Goal: Task Accomplishment & Management: Complete application form

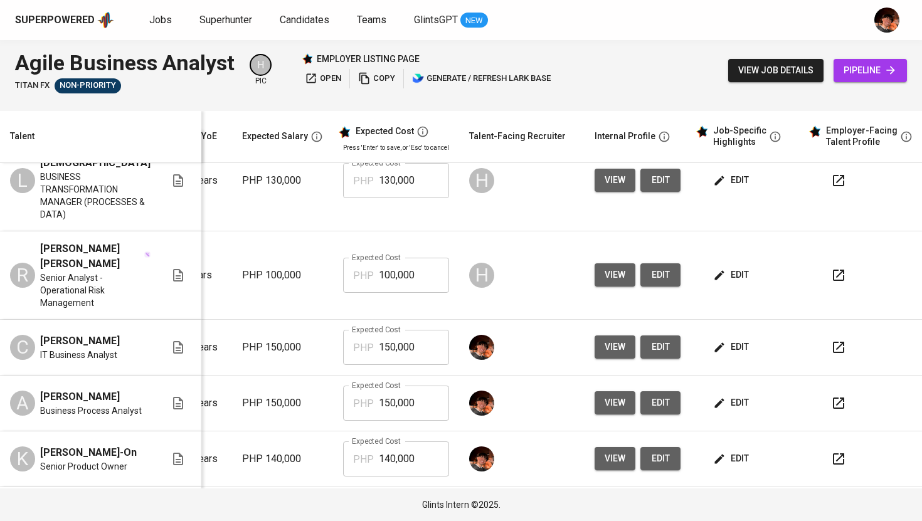
scroll to position [0, 171]
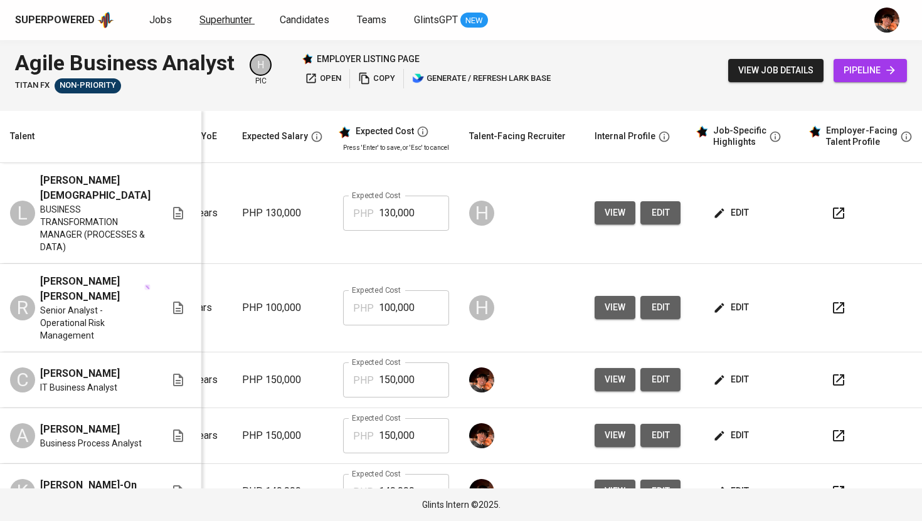
click at [218, 23] on span "Superhunter" at bounding box center [225, 20] width 53 height 12
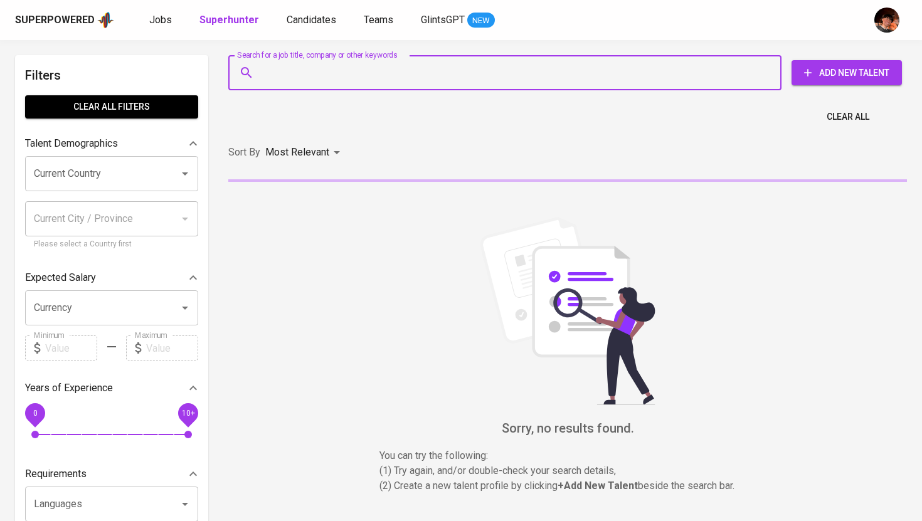
click at [329, 69] on input "Search for a job title, company or other keywords" at bounding box center [508, 73] width 498 height 24
paste input "[EMAIL_ADDRESS][DOMAIN_NAME]"
type input "[EMAIL_ADDRESS][DOMAIN_NAME]"
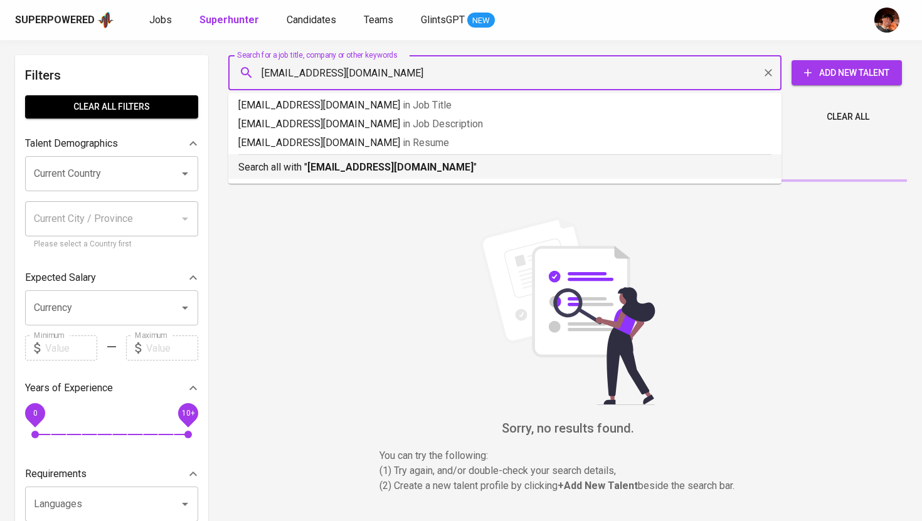
click at [374, 167] on b "[EMAIL_ADDRESS][DOMAIN_NAME]" at bounding box center [390, 167] width 166 height 12
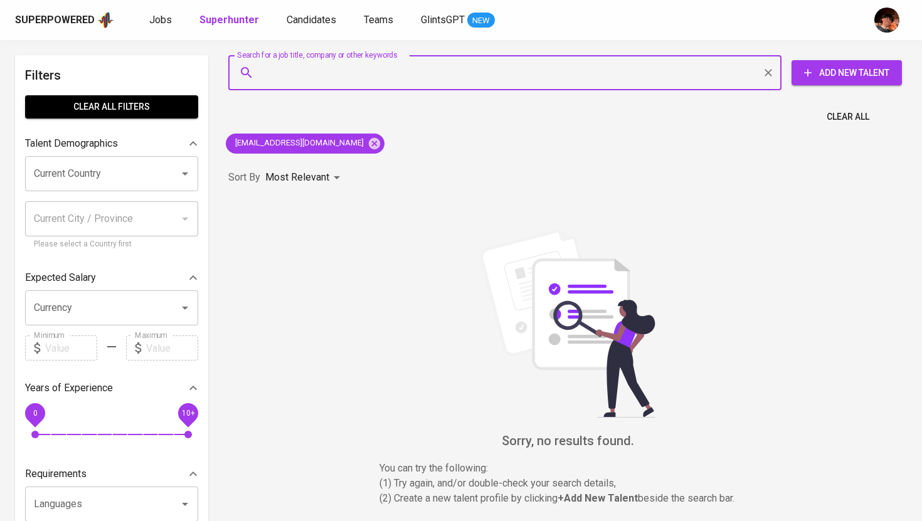
click at [819, 85] on div "Search for a job title, company or other keywords Search for a job title, compa…" at bounding box center [565, 72] width 674 height 35
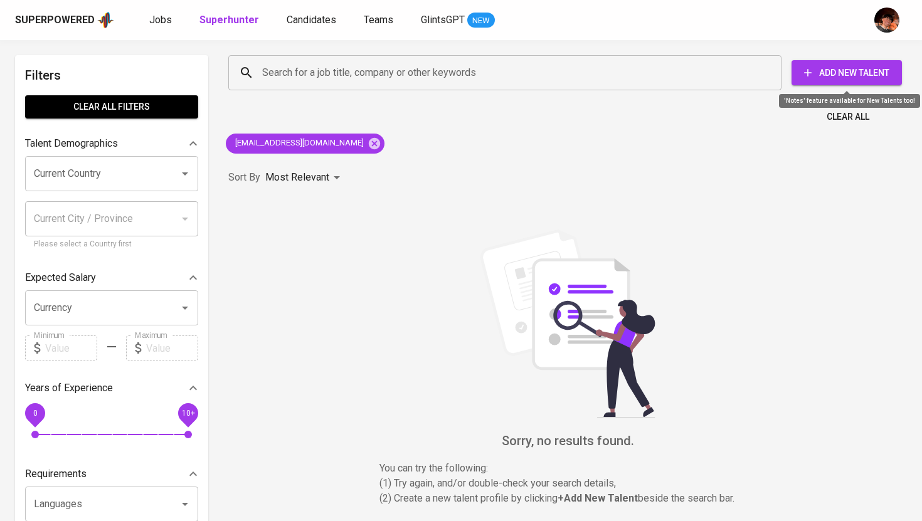
click at [809, 83] on button "Add New Talent" at bounding box center [847, 72] width 110 height 25
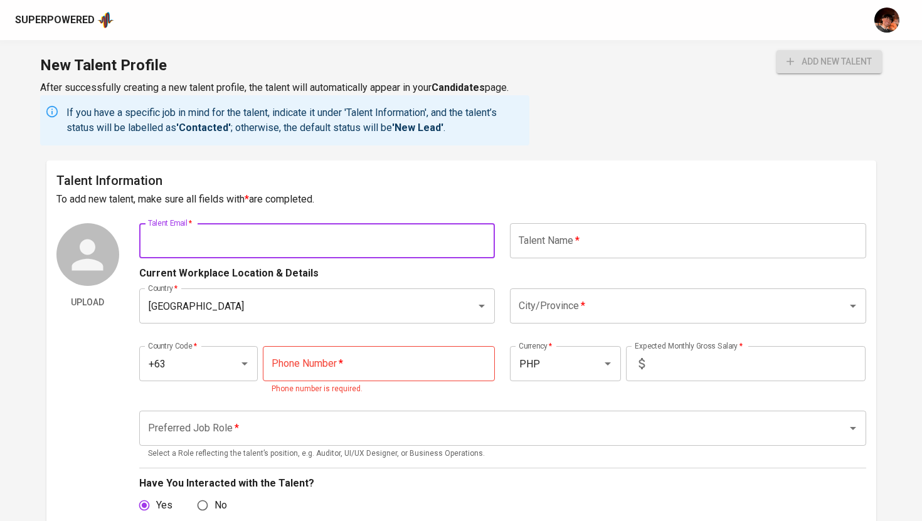
click at [386, 258] on input "text" at bounding box center [317, 240] width 356 height 35
paste input "[EMAIL_ADDRESS][DOMAIN_NAME]"
type input "[EMAIL_ADDRESS][DOMAIN_NAME]"
click at [561, 240] on input "text" at bounding box center [688, 240] width 356 height 35
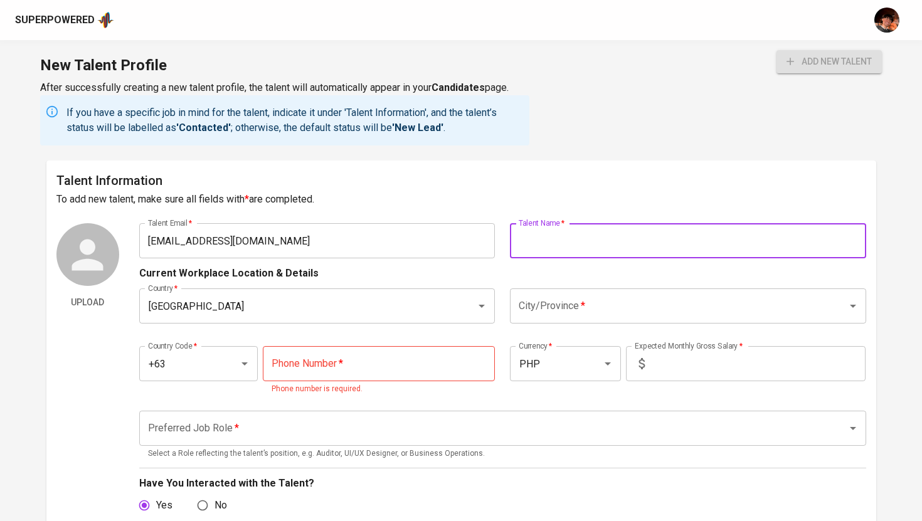
paste input "[PERSON_NAME]"
type input "[PERSON_NAME]"
click at [298, 368] on input "tel" at bounding box center [379, 363] width 232 height 35
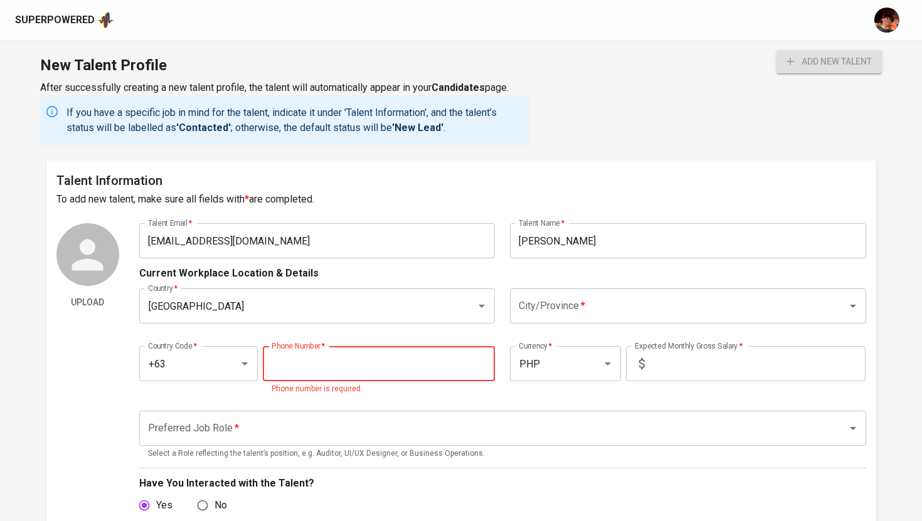
paste input "[PHONE_NUMBER]"
type input "[PHONE_NUMBER]"
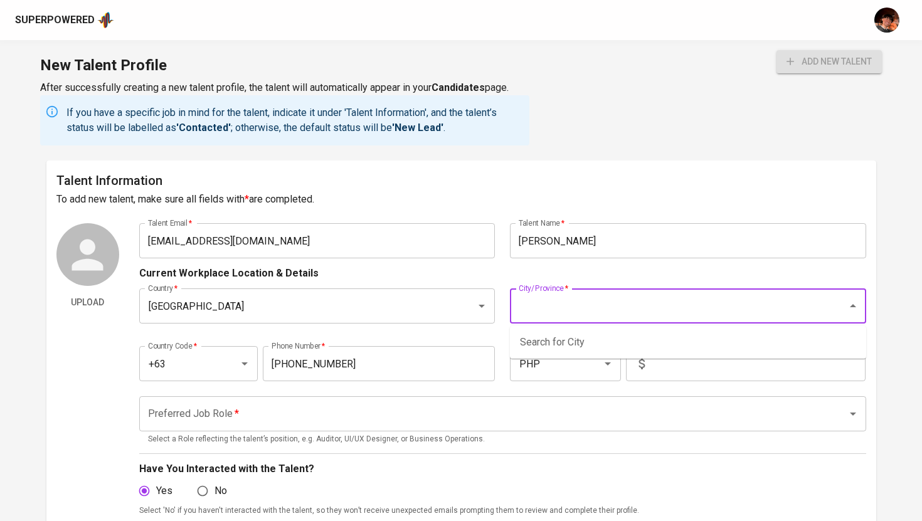
click at [534, 307] on input "City/Province   *" at bounding box center [671, 306] width 310 height 24
click at [578, 341] on li "[GEOGRAPHIC_DATA]" at bounding box center [688, 342] width 356 height 23
type input "[GEOGRAPHIC_DATA]"
click at [726, 360] on input "text" at bounding box center [758, 363] width 216 height 35
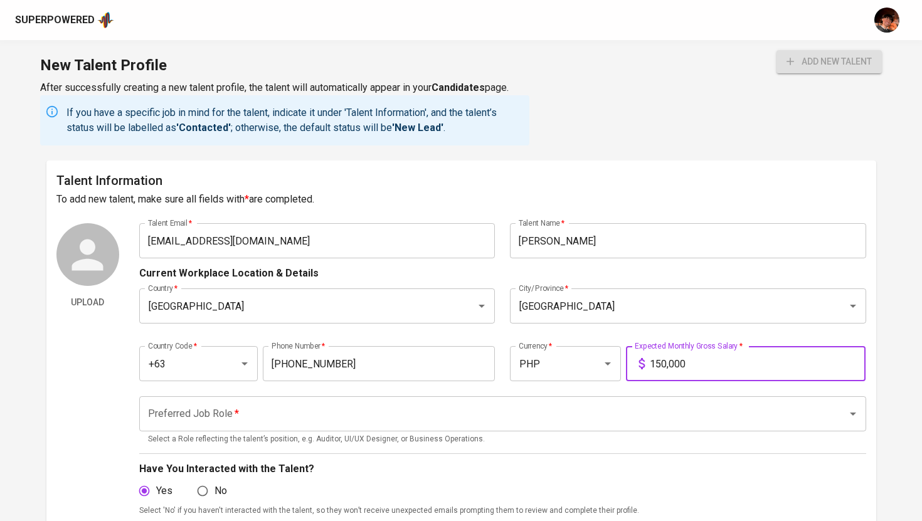
type input "150,000"
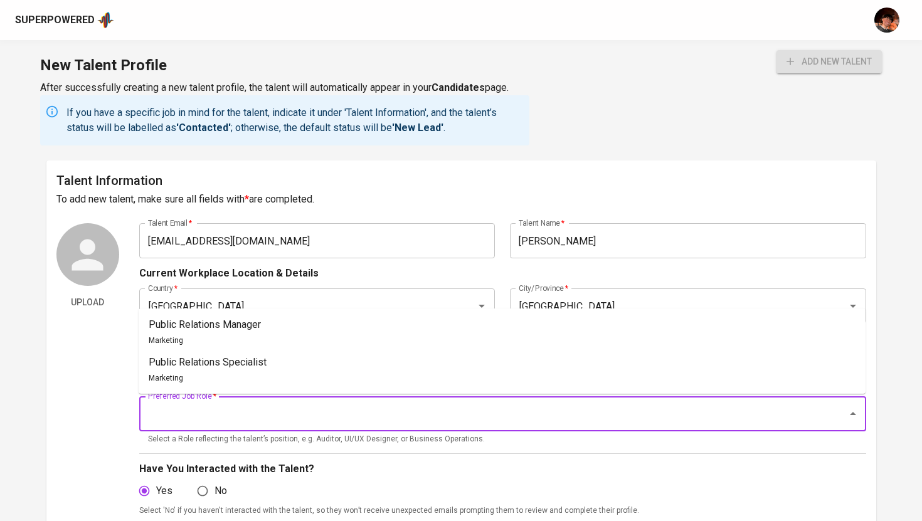
click at [626, 411] on input "Preferred Job Role   *" at bounding box center [485, 414] width 681 height 24
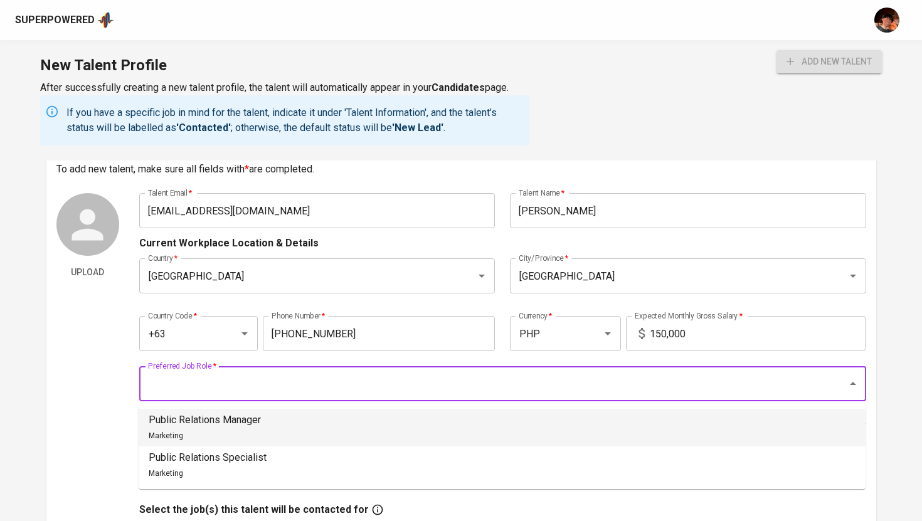
scroll to position [35, 0]
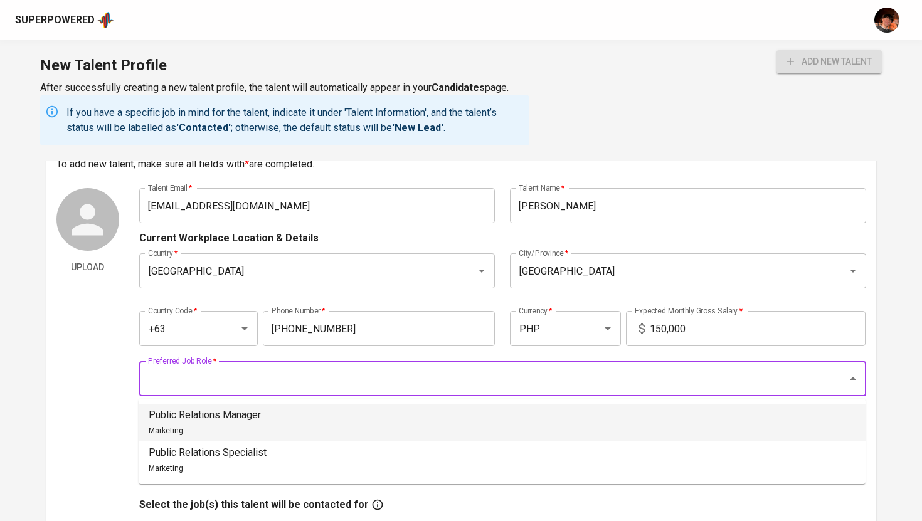
click at [486, 380] on input "Preferred Job Role   *" at bounding box center [485, 379] width 681 height 24
click at [318, 415] on li "Public Relations Manager Marketing" at bounding box center [502, 423] width 727 height 38
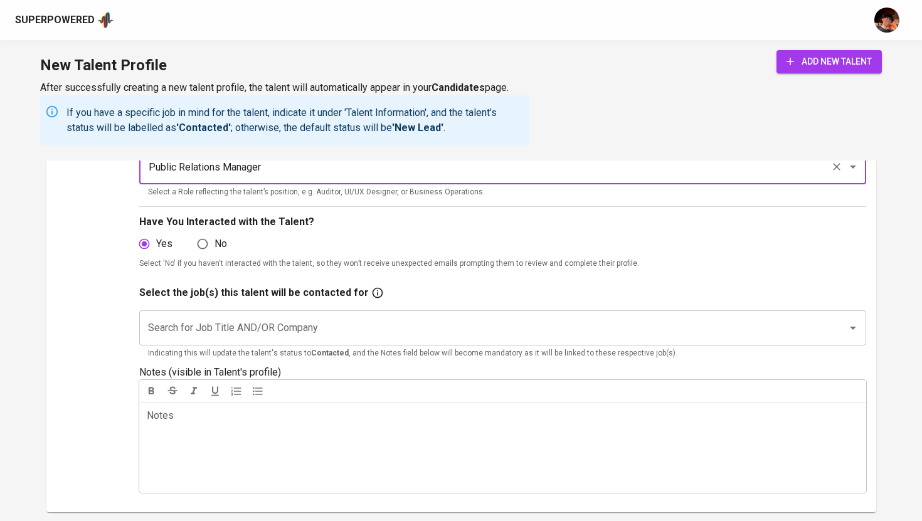
scroll to position [230, 0]
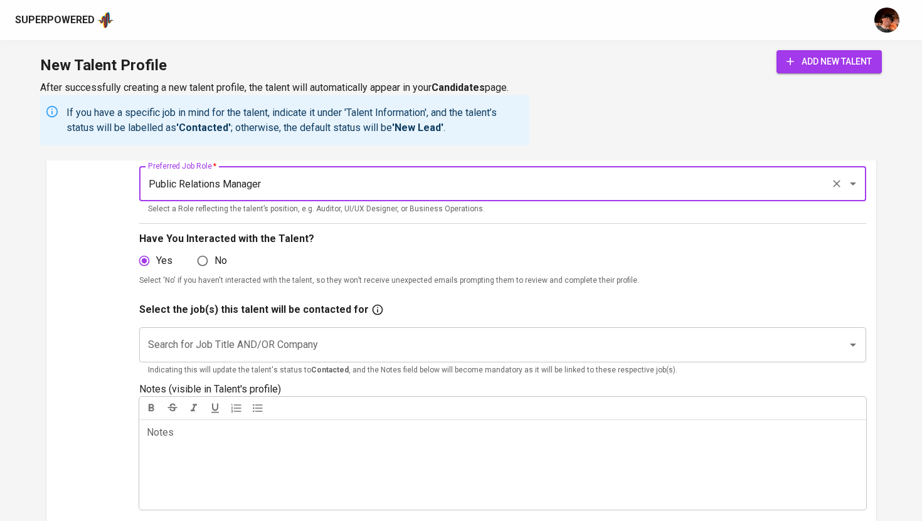
type input "Public Relations Manager"
click at [336, 351] on input "Search for Job Title AND/OR Company" at bounding box center [485, 345] width 681 height 24
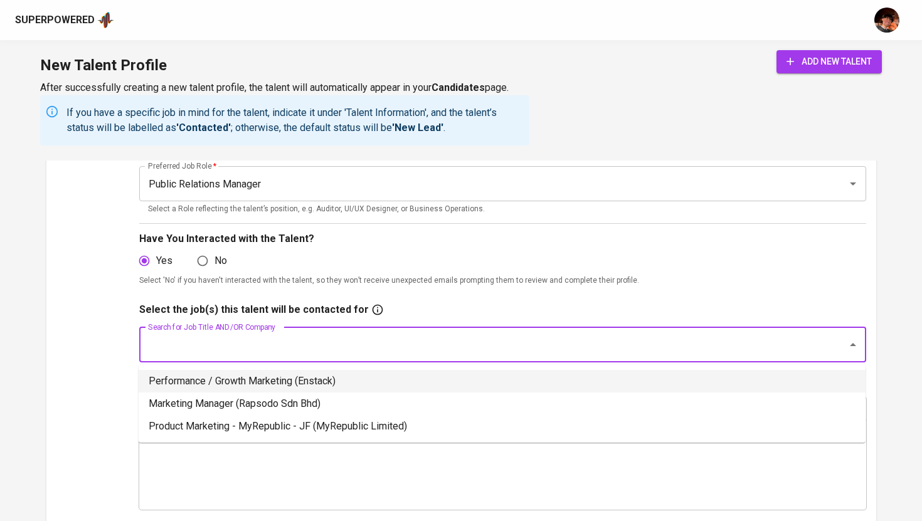
click at [315, 380] on li "Performance / Growth Marketing (Enstack)" at bounding box center [502, 381] width 727 height 23
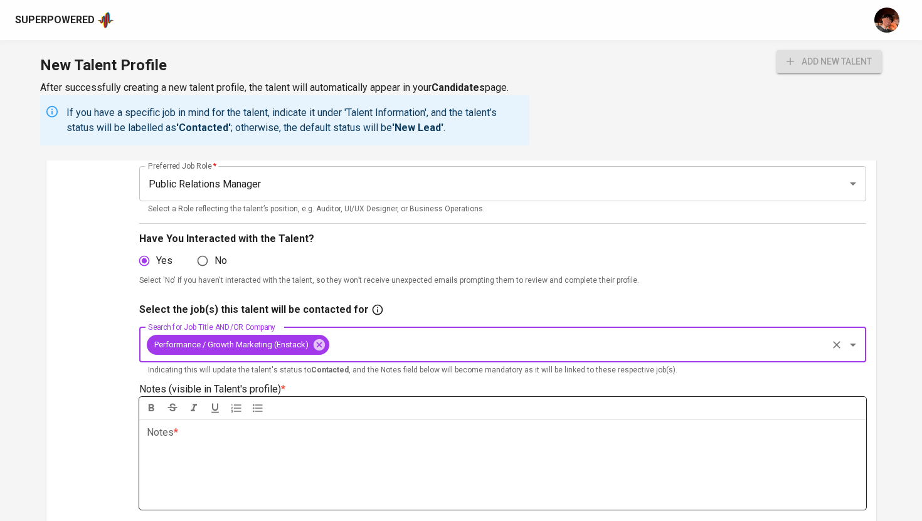
click at [234, 454] on div "Notes * ﻿" at bounding box center [502, 465] width 727 height 90
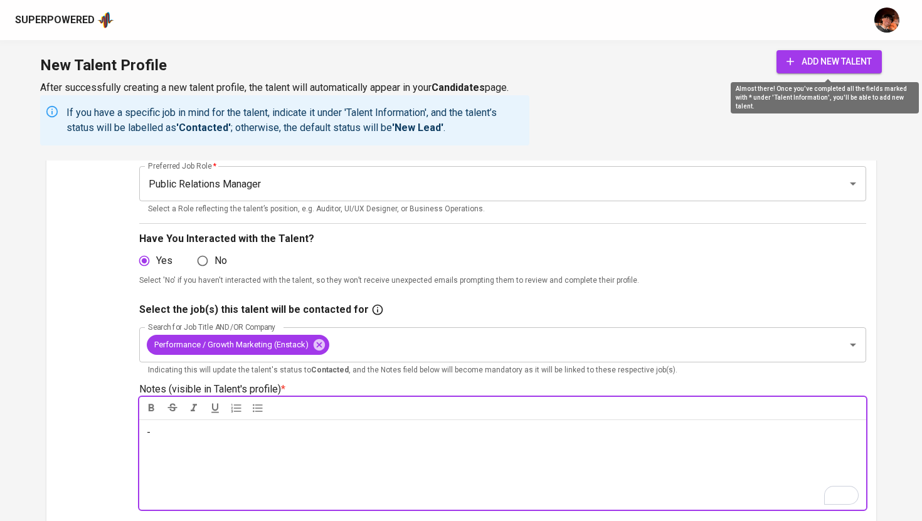
click at [837, 59] on span "add new talent" at bounding box center [829, 62] width 85 height 16
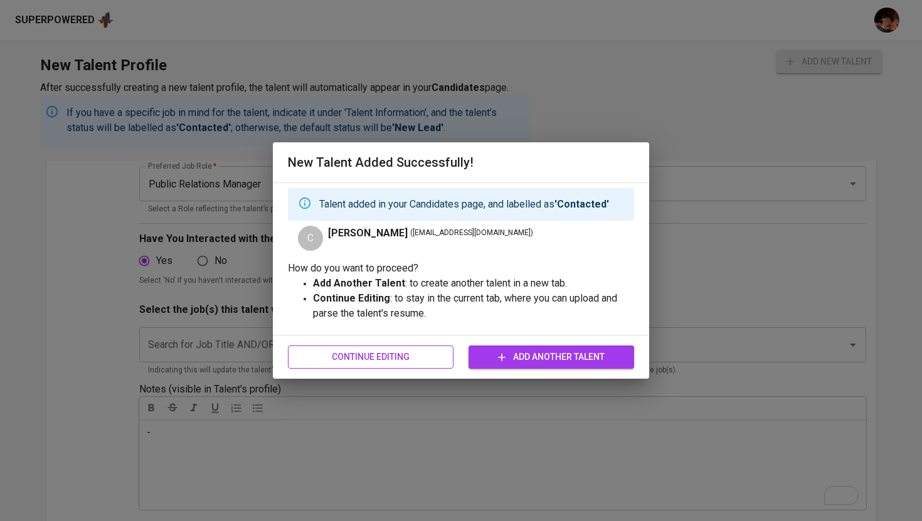
click at [371, 351] on span "Continue Editing" at bounding box center [371, 357] width 146 height 16
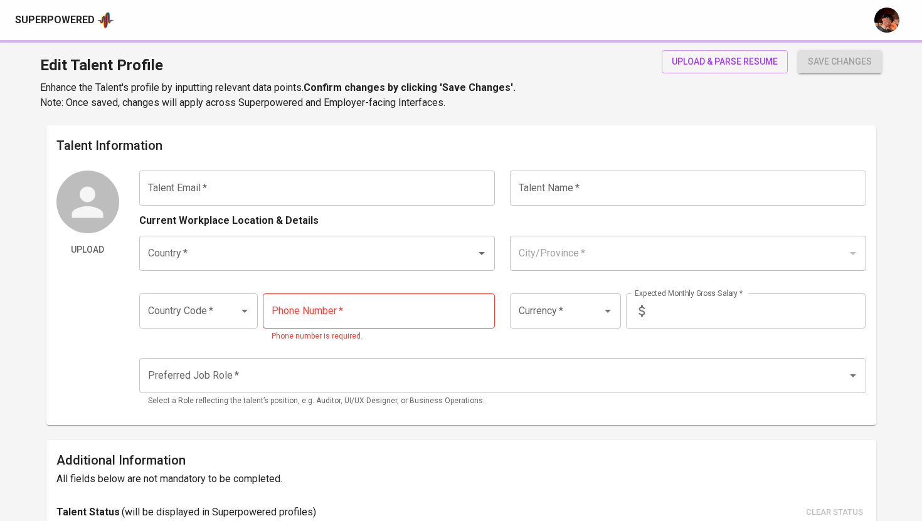
type input "[EMAIL_ADDRESS][DOMAIN_NAME]"
type input "[PERSON_NAME]"
type input "[GEOGRAPHIC_DATA]"
type input "+63"
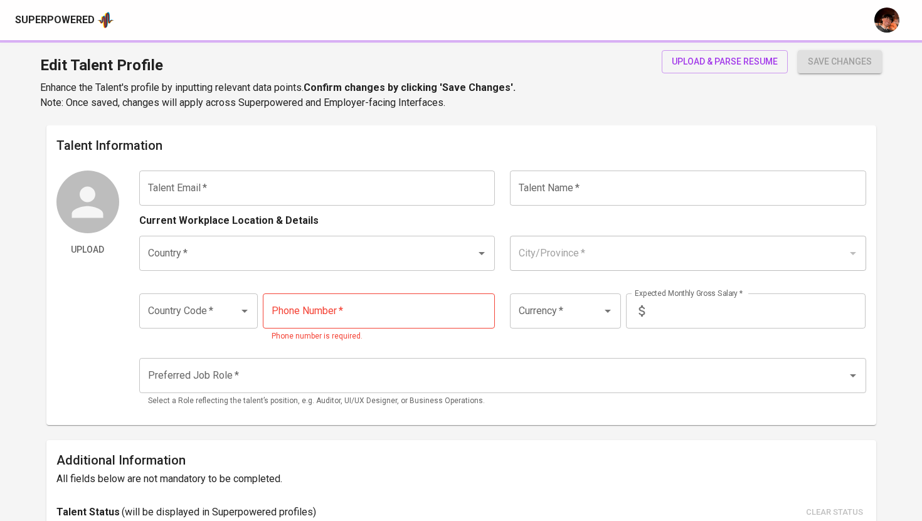
type input "[PHONE_NUMBER]"
type input "PHP"
type input "150,000"
type input "Public Relations Manager"
